Goal: Navigation & Orientation: Find specific page/section

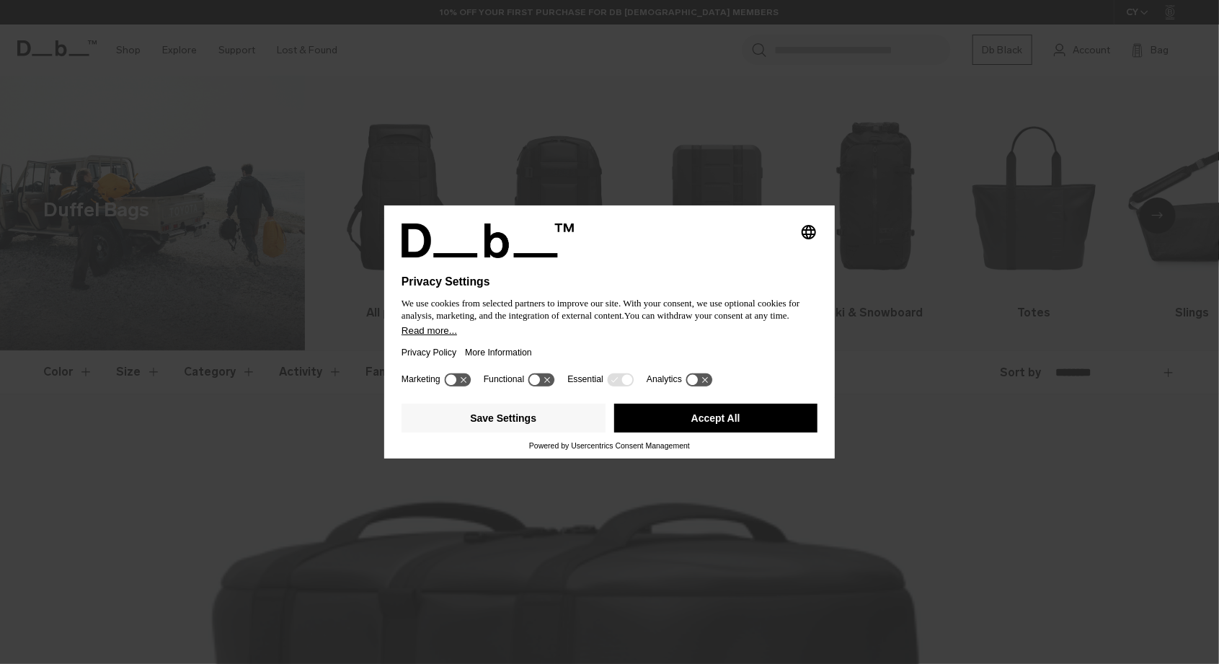
click at [766, 428] on button "Accept All" at bounding box center [716, 418] width 204 height 29
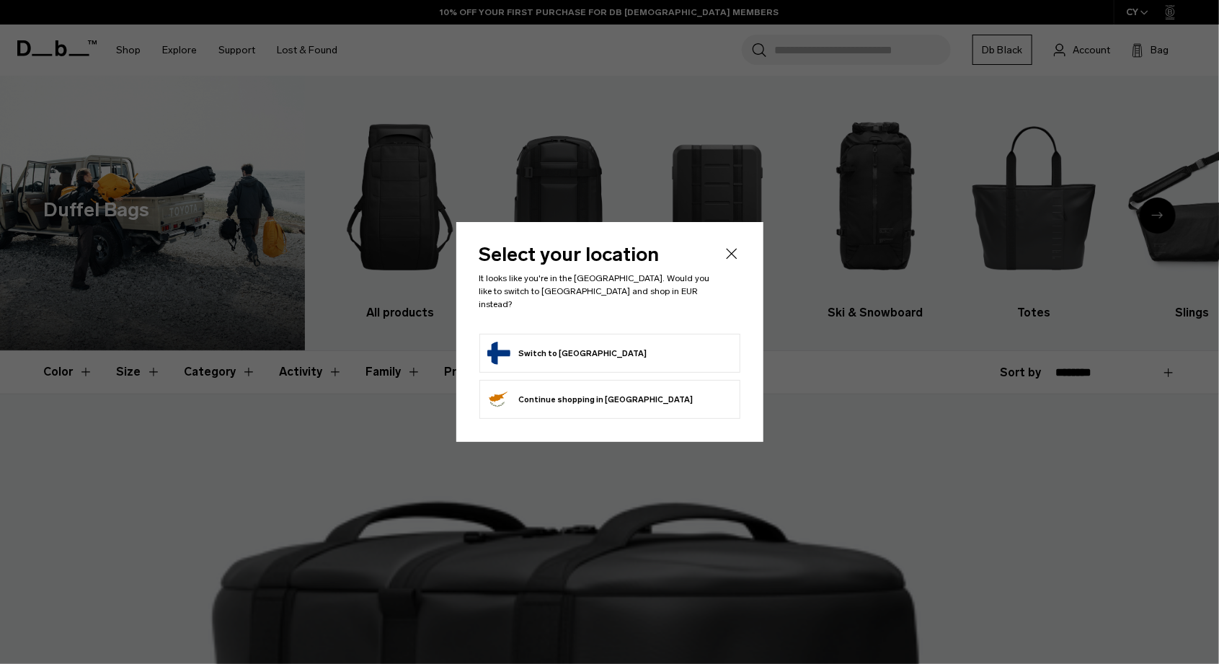
click at [712, 344] on form "Switch to Finland" at bounding box center [609, 353] width 245 height 23
click at [639, 352] on form "Switch to Finland" at bounding box center [609, 353] width 245 height 23
click at [492, 346] on button "Switch to Finland" at bounding box center [567, 353] width 160 height 23
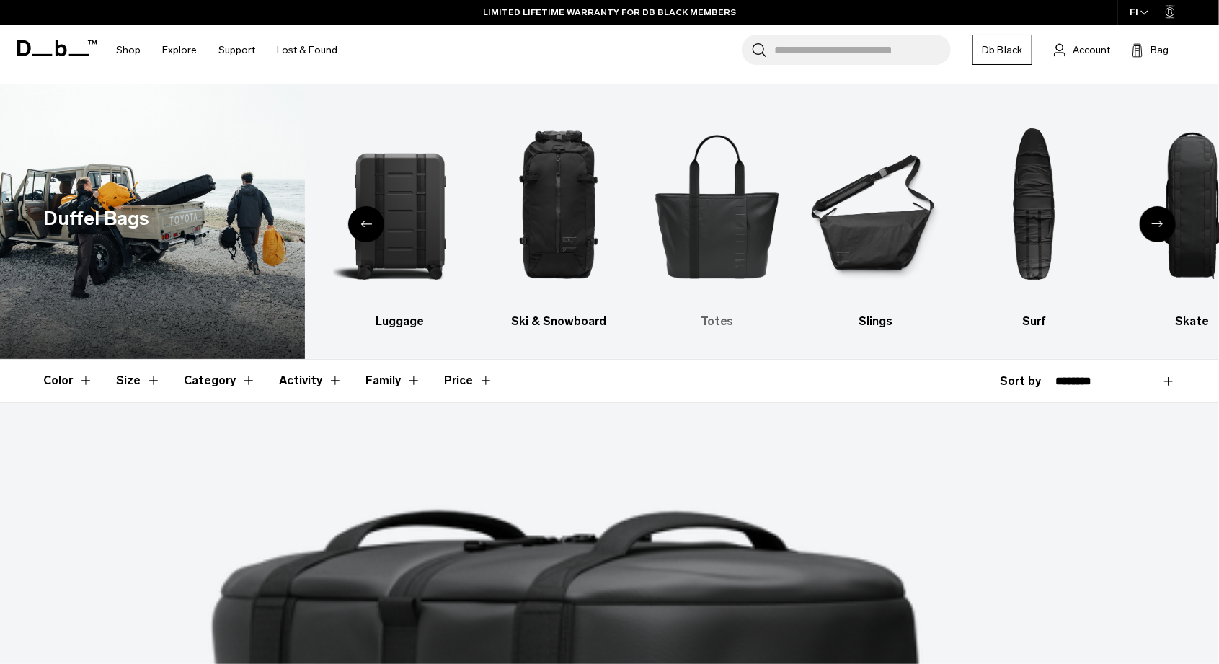
click at [736, 274] on img "5 / 10" at bounding box center [716, 206] width 133 height 200
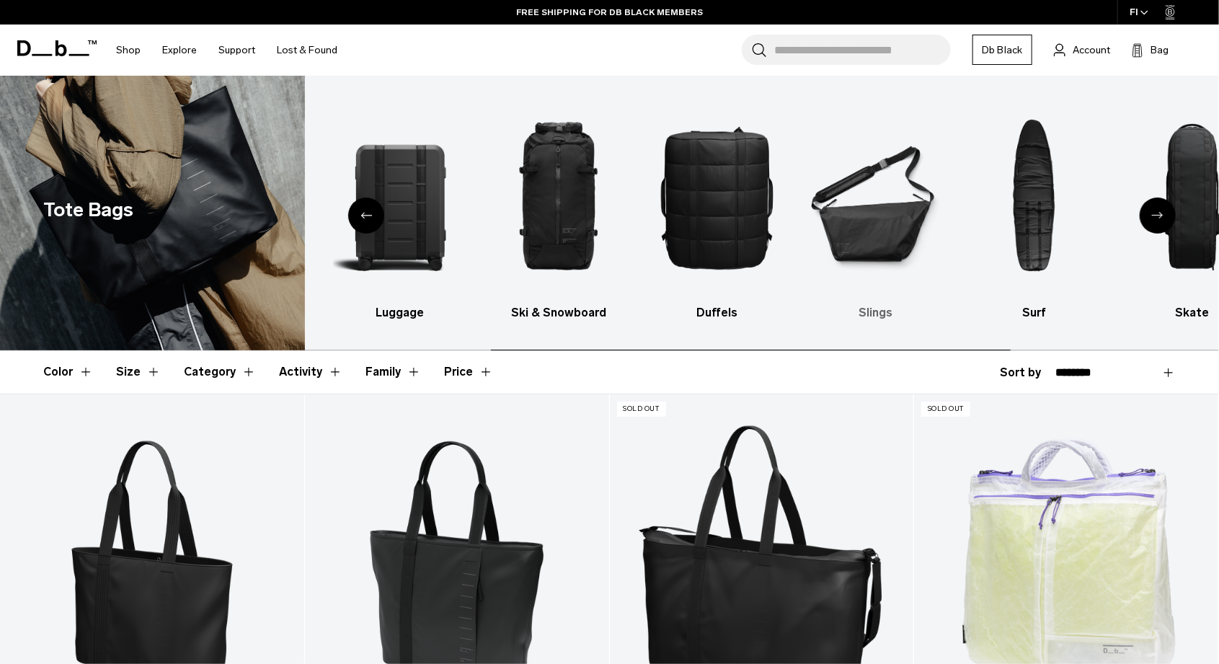
click at [902, 246] on img "6 / 10" at bounding box center [875, 197] width 133 height 200
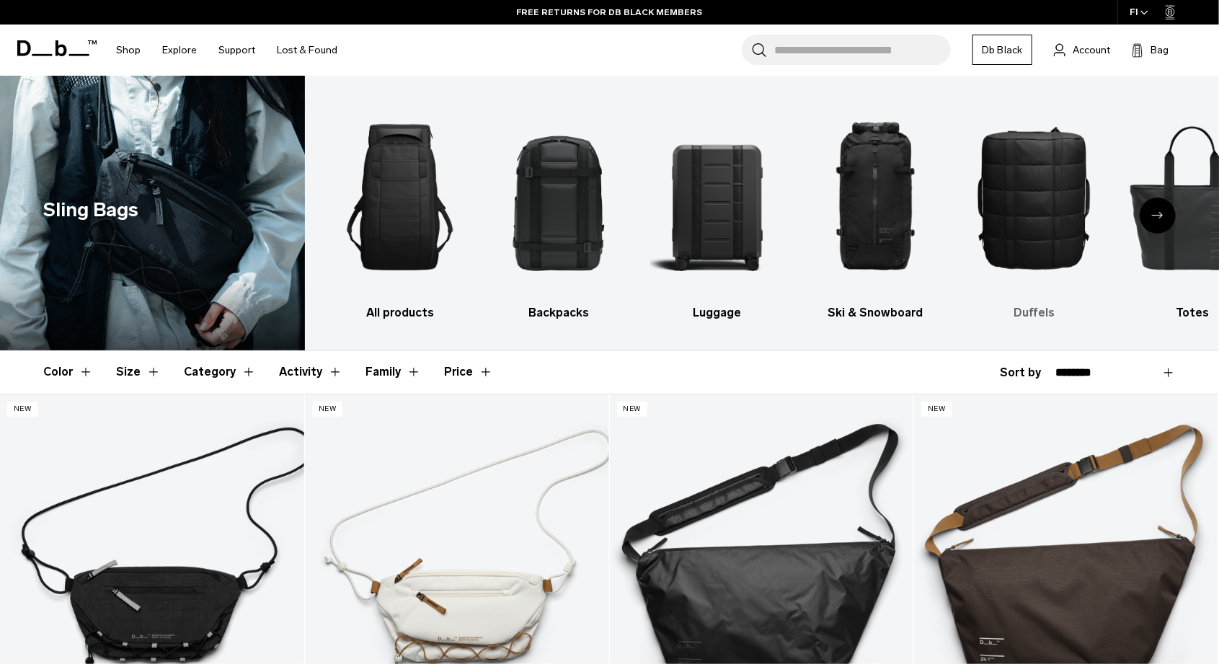
click at [1033, 239] on img "5 / 10" at bounding box center [1033, 197] width 133 height 200
